Goal: Transaction & Acquisition: Subscribe to service/newsletter

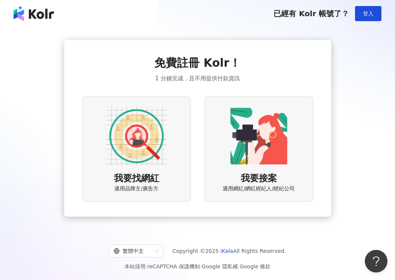
click at [120, 127] on img at bounding box center [136, 136] width 60 height 60
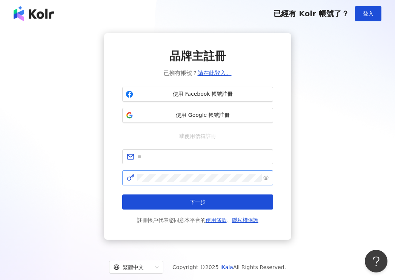
scroll to position [35, 0]
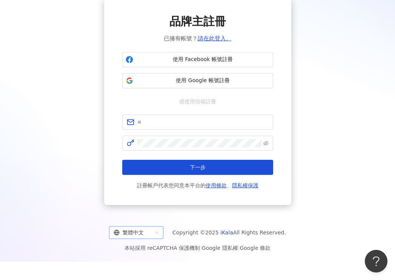
click at [157, 238] on span "繁體中文" at bounding box center [136, 233] width 45 height 12
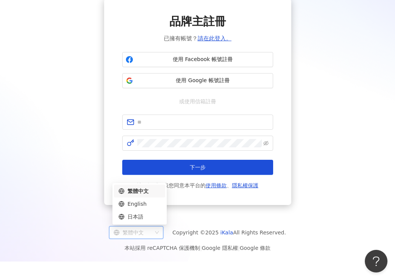
click at [159, 233] on span "繁體中文" at bounding box center [136, 233] width 45 height 12
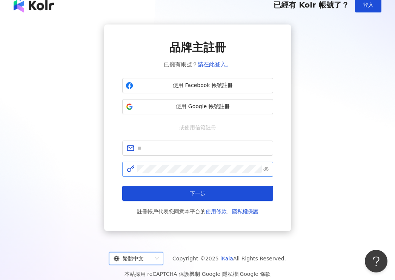
scroll to position [0, 0]
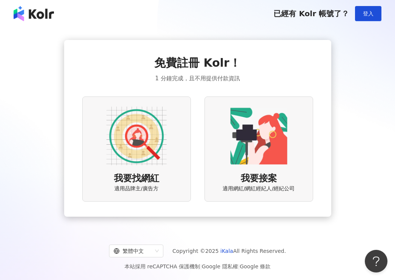
click at [146, 147] on img at bounding box center [136, 136] width 60 height 60
